Goal: Navigation & Orientation: Find specific page/section

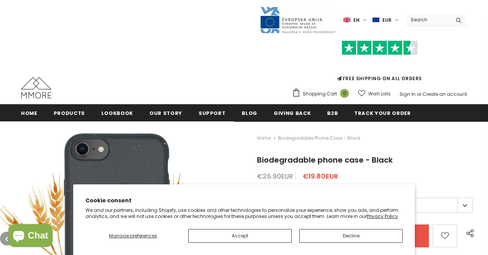
click at [366, 16] on label "en" at bounding box center [356, 19] width 25 height 11
click at [360, 21] on span "en" at bounding box center [357, 20] width 6 height 8
click at [349, 43] on link "de" at bounding box center [350, 45] width 30 height 12
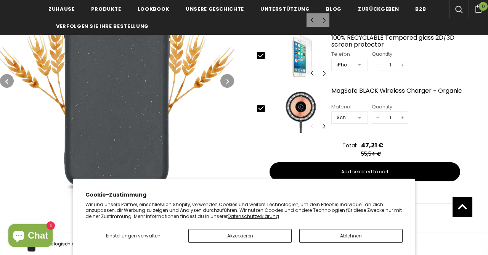
scroll to position [371, 0]
